Goal: Task Accomplishment & Management: Use online tool/utility

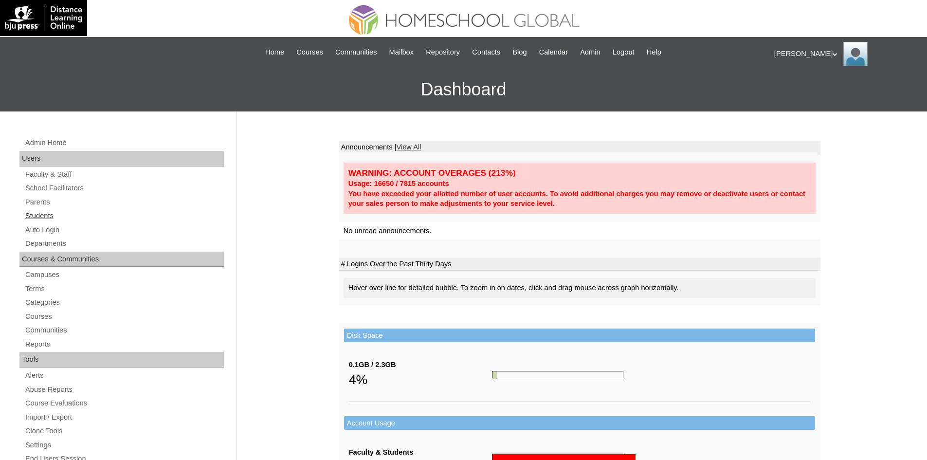
click at [41, 217] on link "Students" at bounding box center [124, 216] width 200 height 12
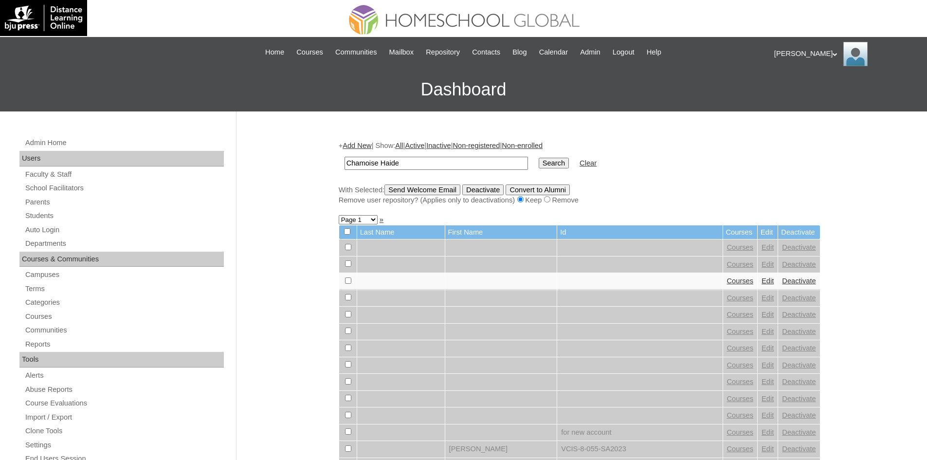
type input "Chamoise Haide"
click at [539, 166] on input "Search" at bounding box center [554, 163] width 30 height 11
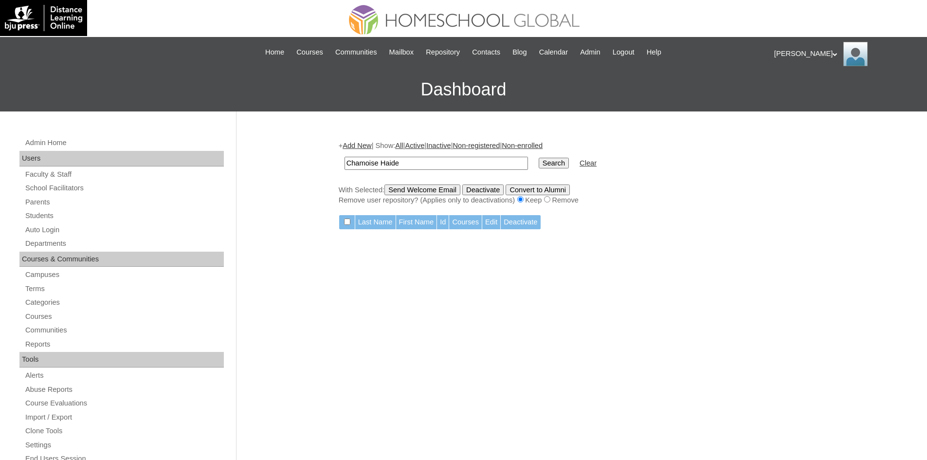
click at [438, 162] on input "Chamoise Haide" at bounding box center [437, 163] width 184 height 13
type input "Chamoise"
click at [539, 160] on input "Search" at bounding box center [554, 163] width 30 height 11
click at [428, 159] on input "Chamoise" at bounding box center [437, 163] width 184 height 13
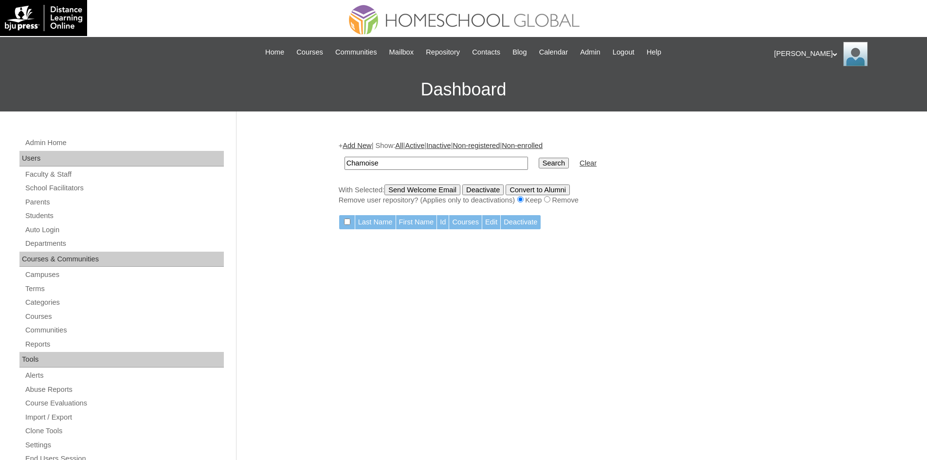
click at [428, 159] on input "Chamoise" at bounding box center [437, 163] width 184 height 13
paste input "MHS00200-TECHPH2025"
type input "MHS00200-TECHPH2025"
click at [539, 167] on input "Search" at bounding box center [554, 163] width 30 height 11
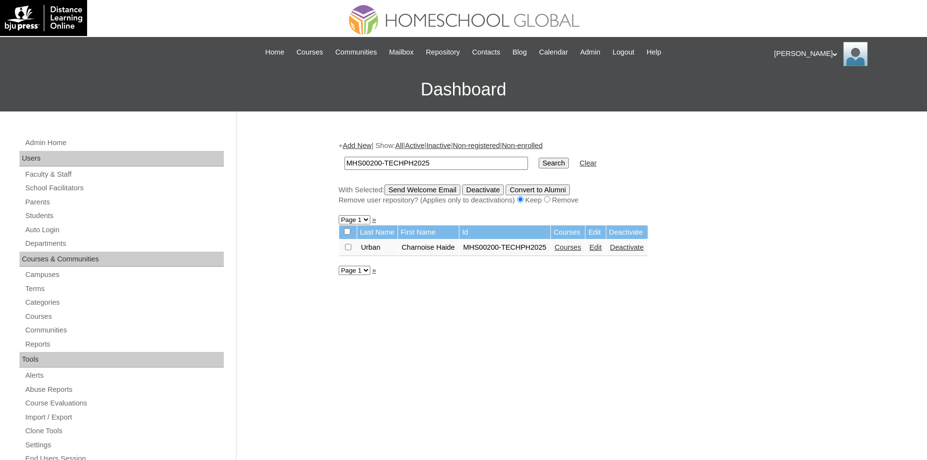
click at [576, 249] on link "Courses" at bounding box center [568, 247] width 27 height 8
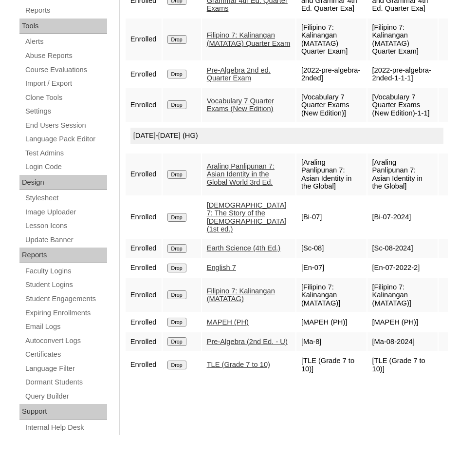
scroll to position [354, 0]
drag, startPoint x: 210, startPoint y: 293, endPoint x: 246, endPoint y: 306, distance: 38.6
drag, startPoint x: 246, startPoint y: 306, endPoint x: 222, endPoint y: 304, distance: 24.4
click at [227, 233] on link "Bible 7: The Story of the Old Testament (1st ed.)" at bounding box center [247, 217] width 80 height 32
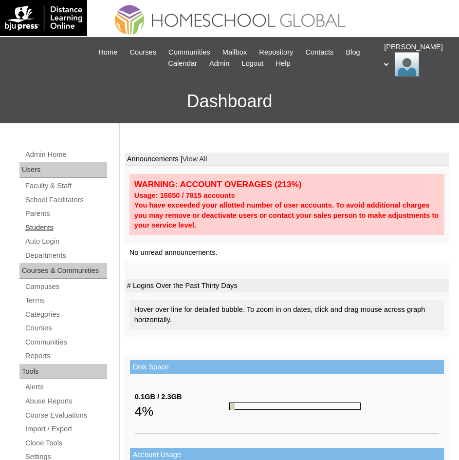
click at [37, 224] on link "Students" at bounding box center [65, 228] width 83 height 12
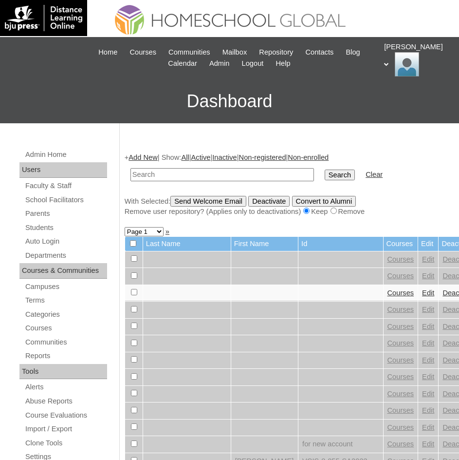
click at [185, 175] on input "text" at bounding box center [222, 174] width 184 height 13
type input "Cyrin Janna"
click at [320, 168] on td "Search" at bounding box center [340, 174] width 40 height 23
click at [325, 172] on input "Search" at bounding box center [340, 174] width 30 height 11
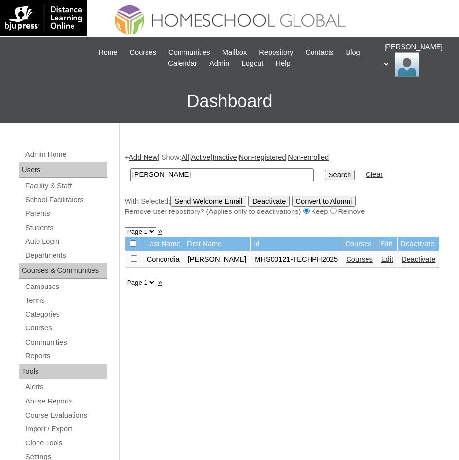
click at [351, 258] on link "Courses" at bounding box center [359, 259] width 27 height 8
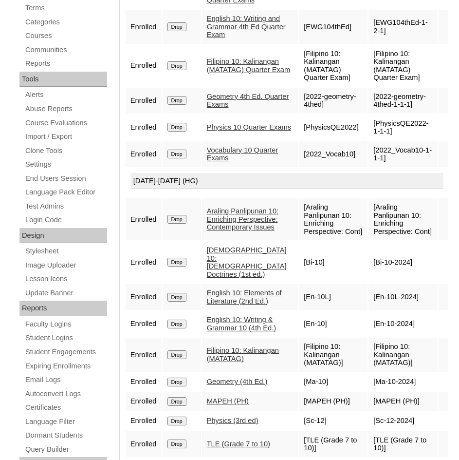
scroll to position [341, 0]
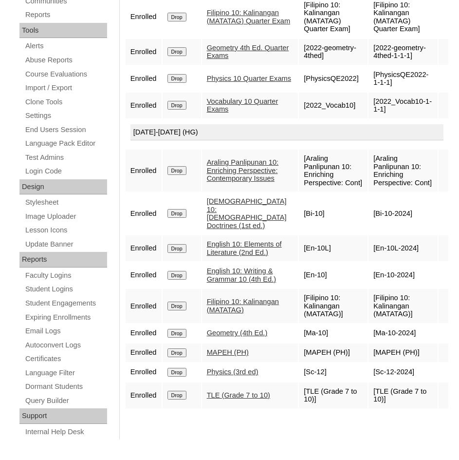
click at [247, 375] on link "Physics (3rd ed)" at bounding box center [233, 372] width 52 height 8
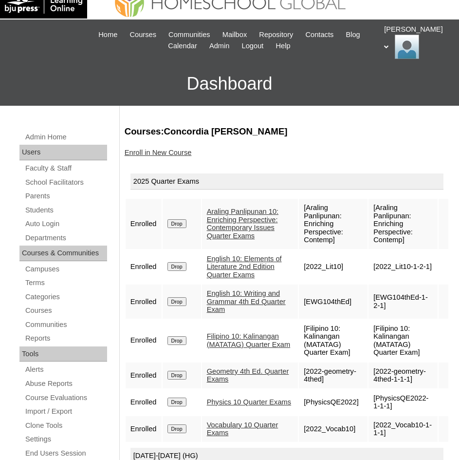
scroll to position [0, 0]
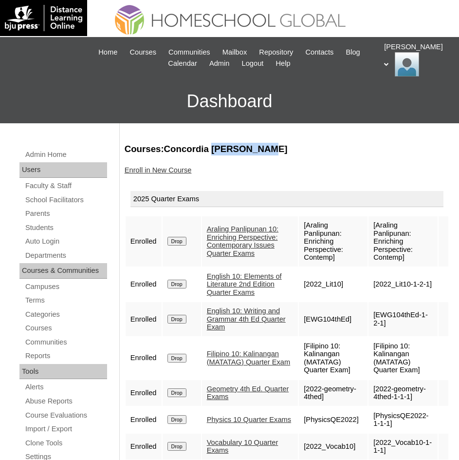
drag, startPoint x: 212, startPoint y: 147, endPoint x: 265, endPoint y: 148, distance: 53.1
click at [265, 148] on h3 "Courses:Concordia Cyrin Janna" at bounding box center [287, 149] width 325 height 13
copy h3 "Cyrin Janna"
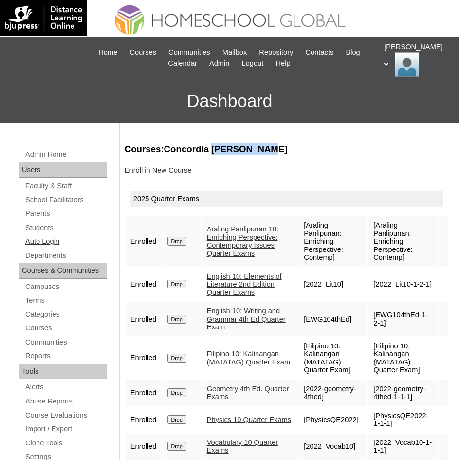
click at [50, 237] on link "Auto Login" at bounding box center [65, 241] width 83 height 12
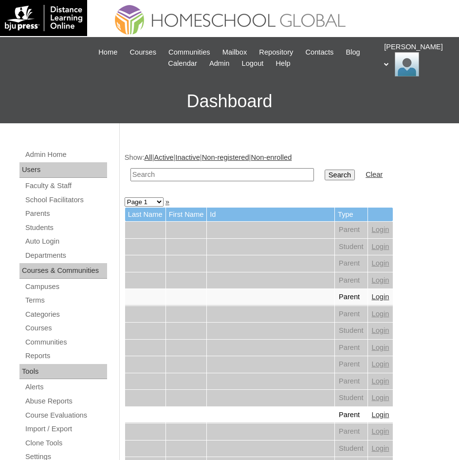
paste input "[PERSON_NAME]"
type input "[PERSON_NAME]"
click at [325, 179] on input "Search" at bounding box center [340, 174] width 30 height 11
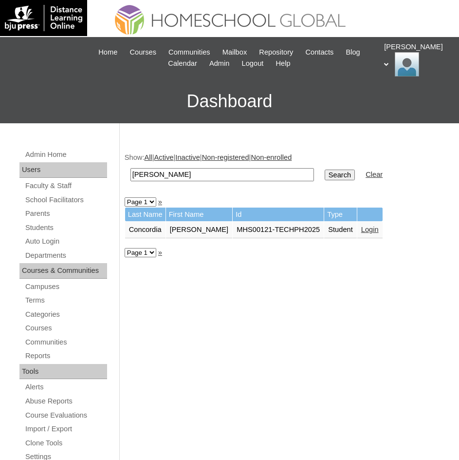
click at [361, 230] on link "Login" at bounding box center [370, 229] width 18 height 8
